Goal: Navigation & Orientation: Find specific page/section

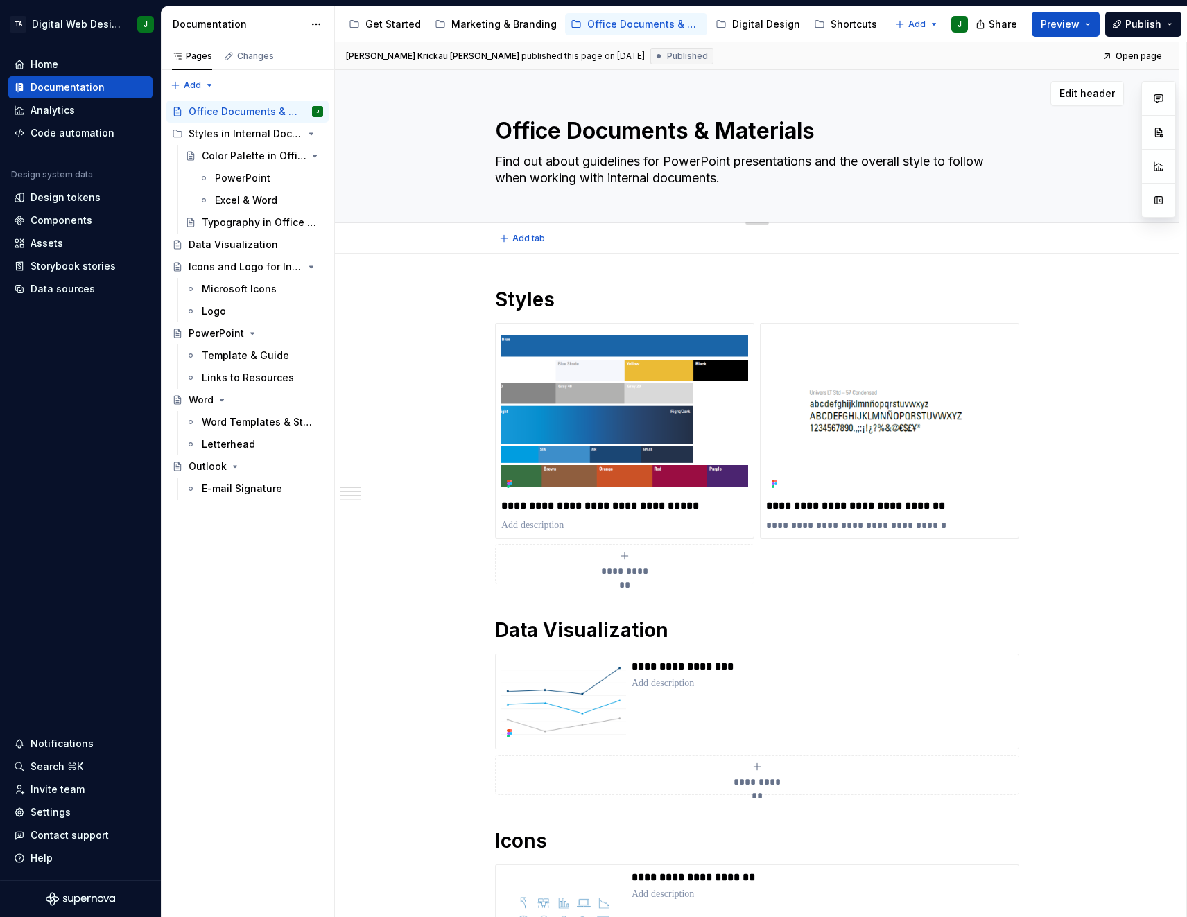
click at [580, 130] on textarea "Office Documents & Materials" at bounding box center [754, 130] width 524 height 33
type textarea "*"
click at [60, 242] on div "Assets" at bounding box center [47, 243] width 33 height 14
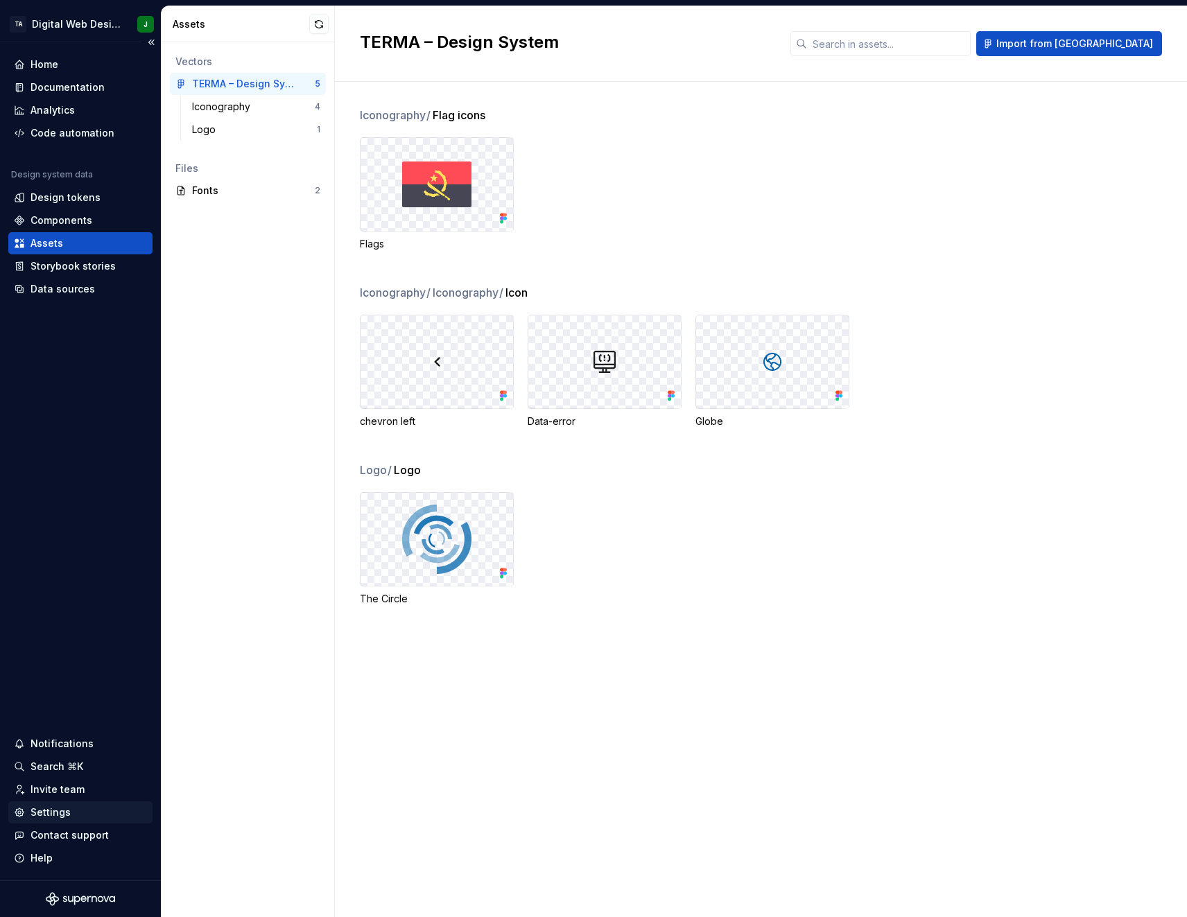
click at [61, 813] on div "Settings" at bounding box center [51, 813] width 40 height 14
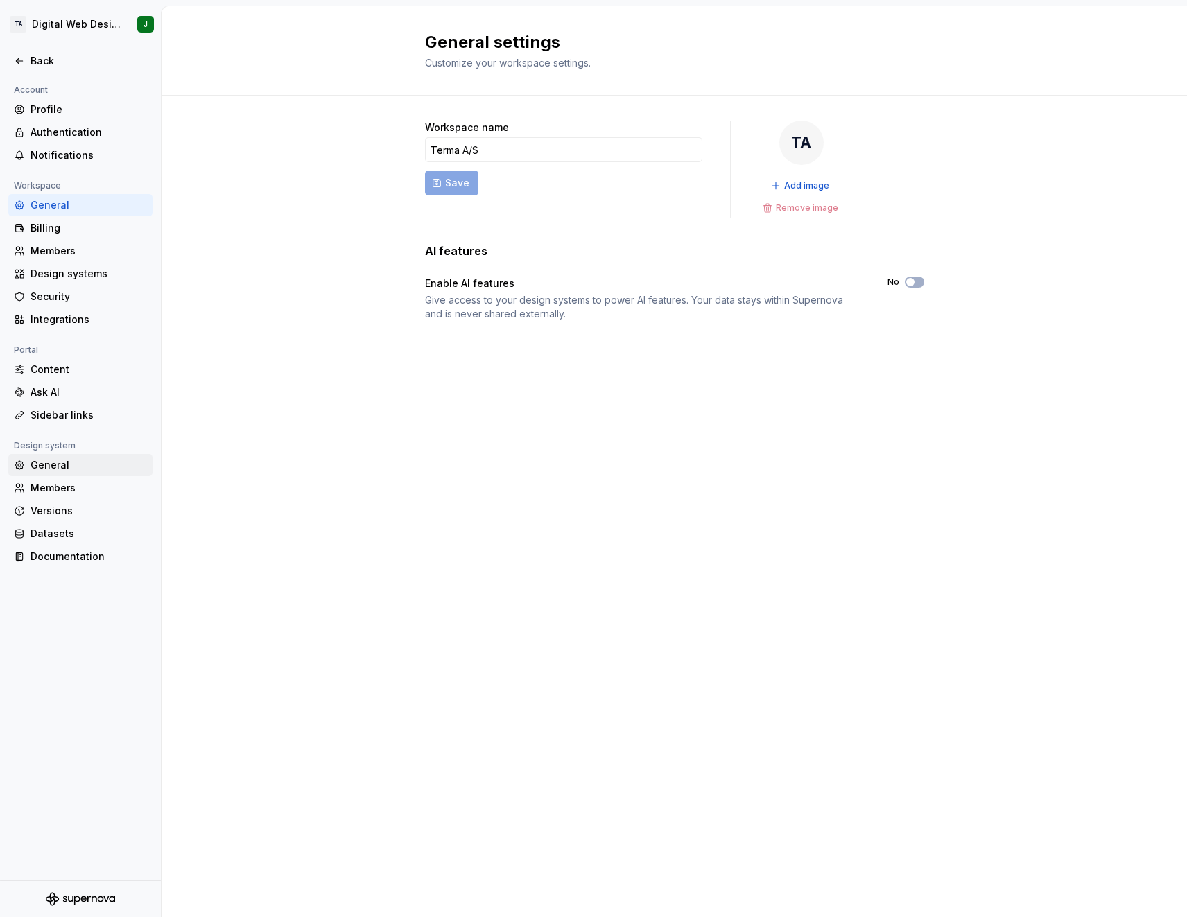
click at [66, 465] on div "General" at bounding box center [89, 465] width 116 height 14
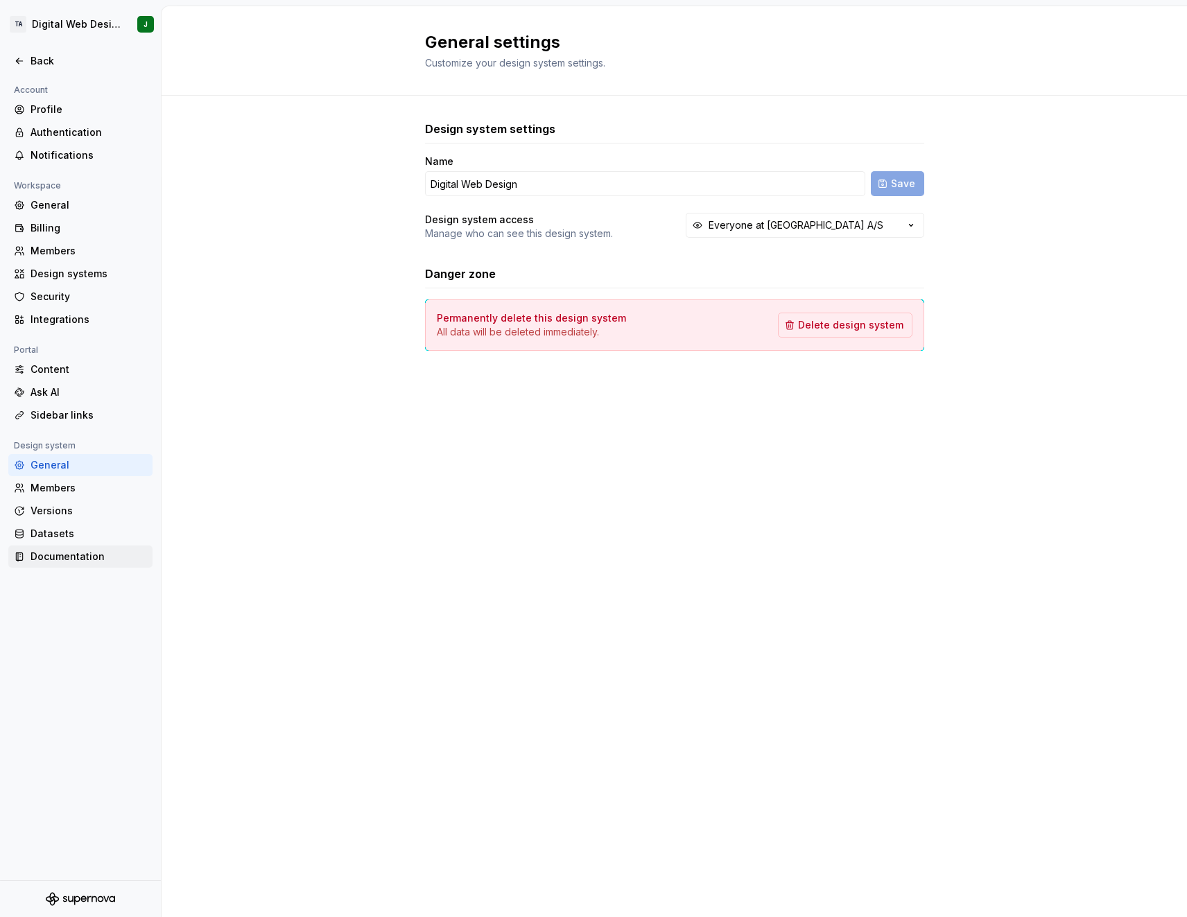
click at [67, 553] on div "Documentation" at bounding box center [89, 557] width 116 height 14
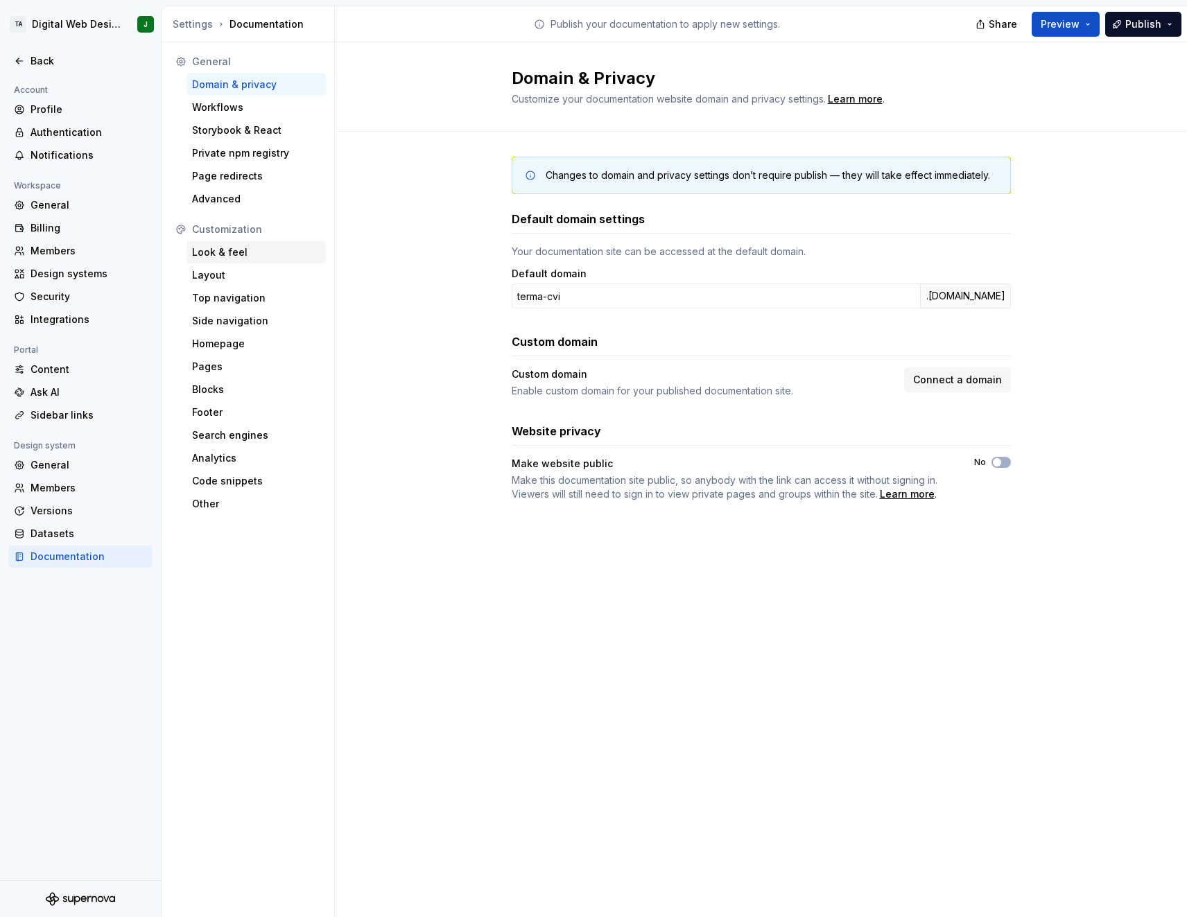
click at [237, 250] on div "Look & feel" at bounding box center [256, 252] width 128 height 14
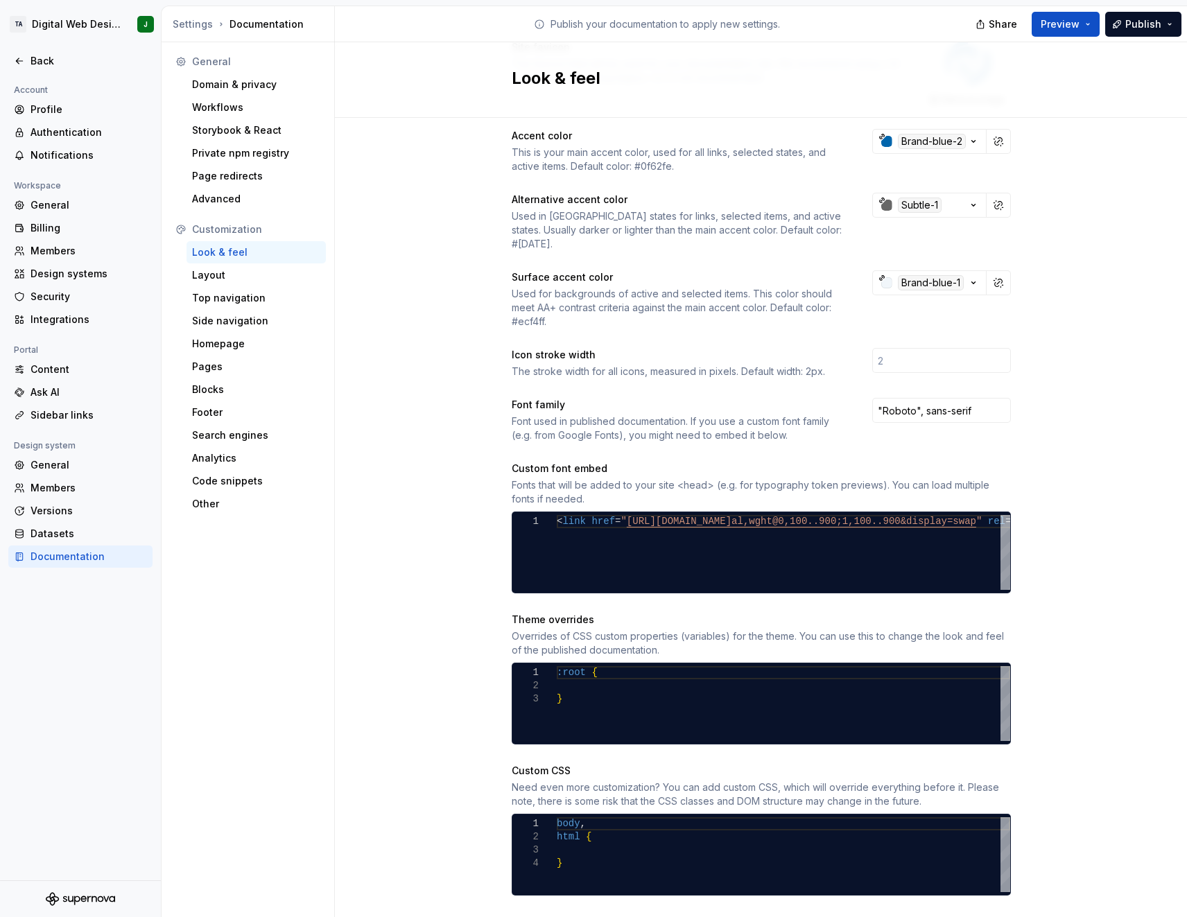
scroll to position [252, 0]
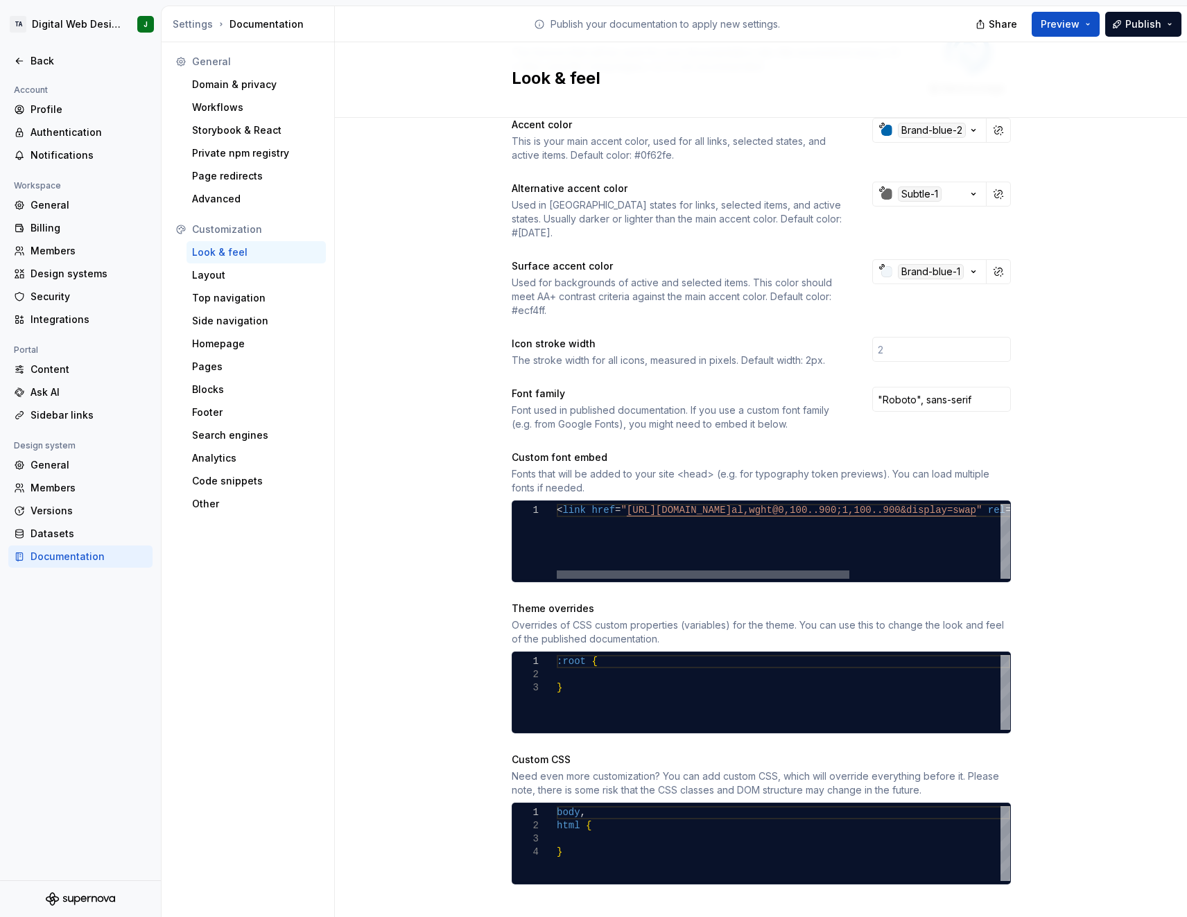
click at [643, 571] on div at bounding box center [703, 575] width 293 height 8
click at [998, 571] on div at bounding box center [854, 575] width 293 height 8
